Goal: Use online tool/utility

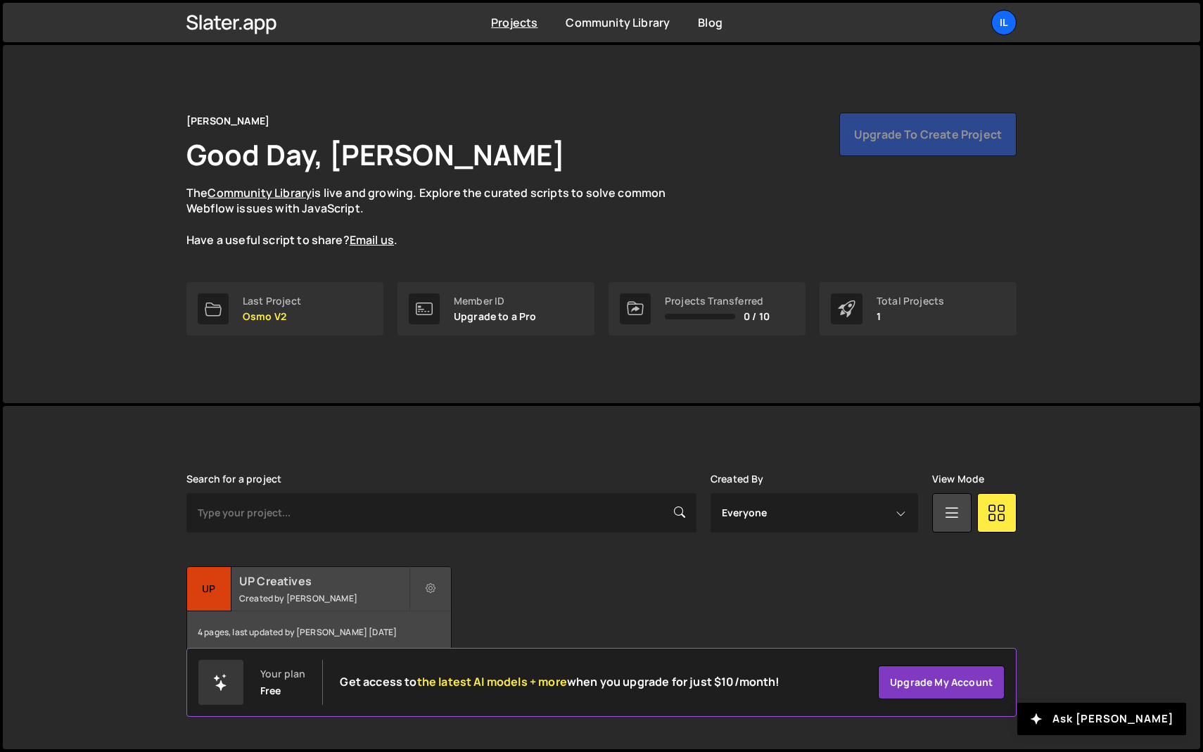
click at [303, 590] on div "UP Creatives Created by [PERSON_NAME]" at bounding box center [319, 589] width 264 height 44
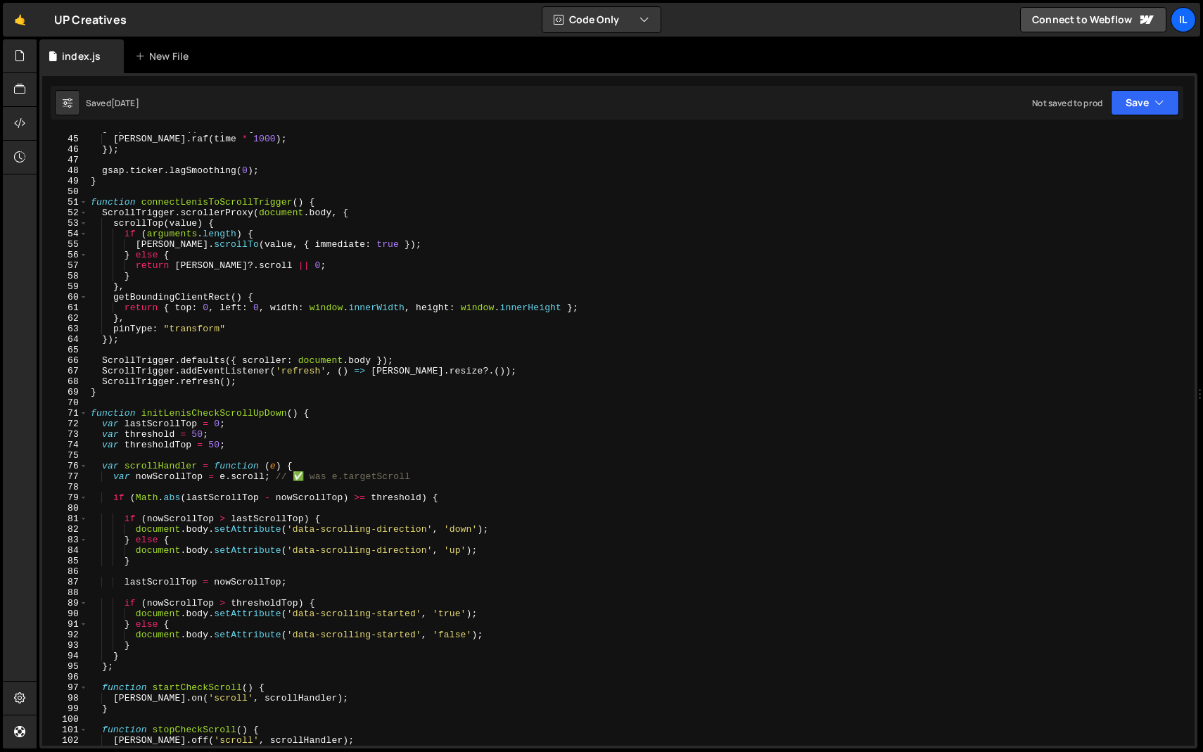
scroll to position [463, 0]
type textarea "gsap.registerPlugin(SplitText, CustomEase, ScrollTrigger)"
click at [84, 412] on span at bounding box center [84, 413] width 8 height 11
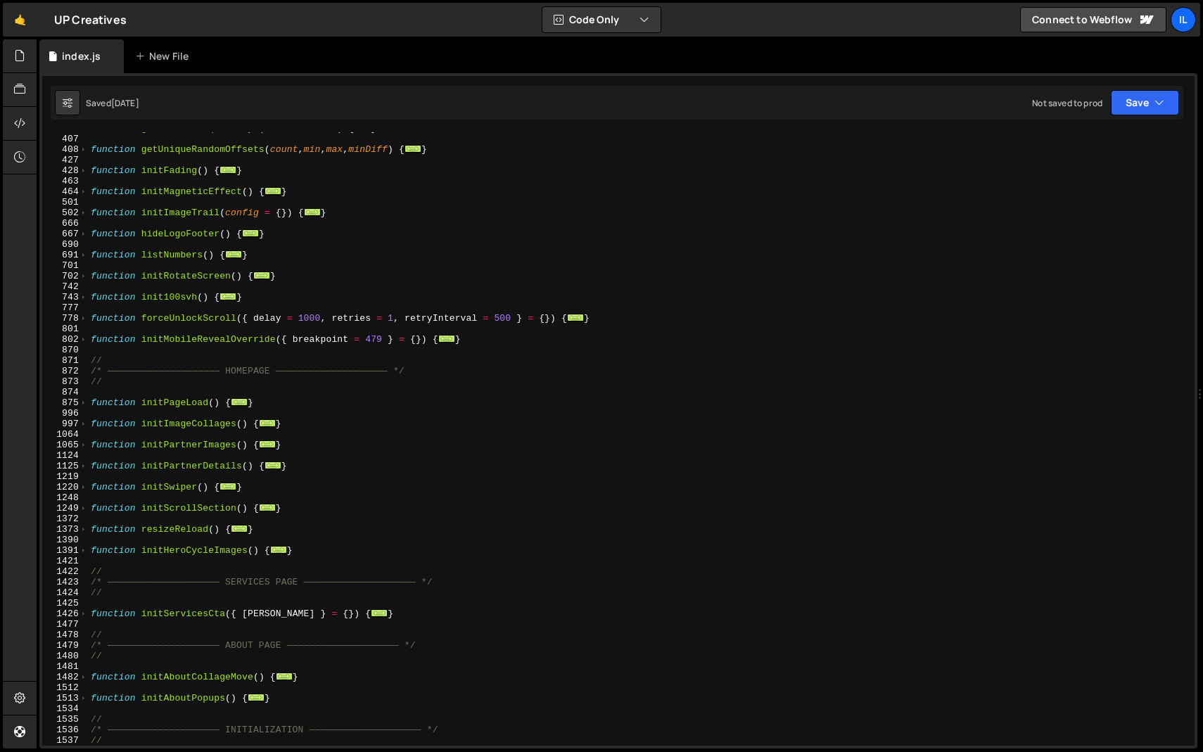
click at [172, 354] on div "function getRandomUniqueDelays ( count , min , max ) { ... } function getUnique…" at bounding box center [638, 440] width 1101 height 635
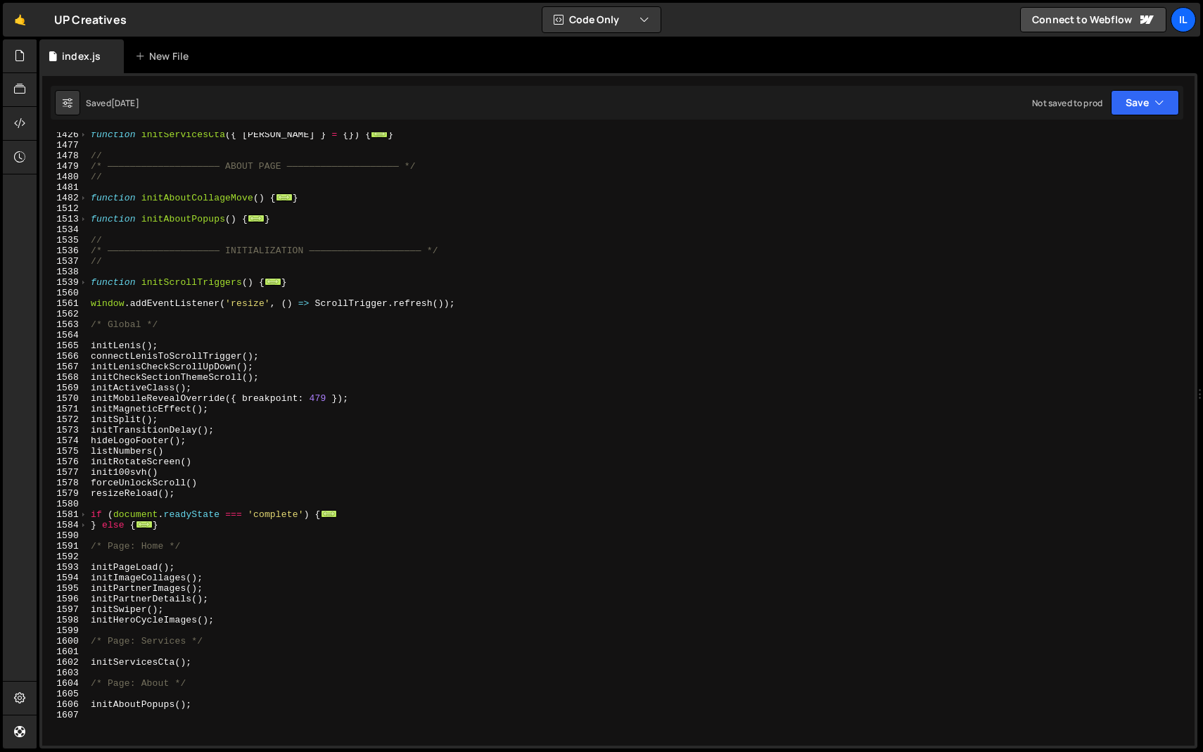
scroll to position [946, 0]
